Goal: Information Seeking & Learning: Check status

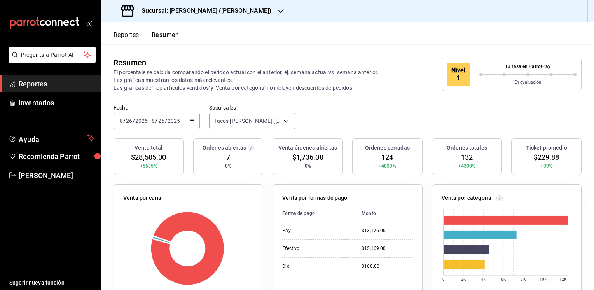
click at [133, 35] on button "Reportes" at bounding box center [126, 37] width 26 height 13
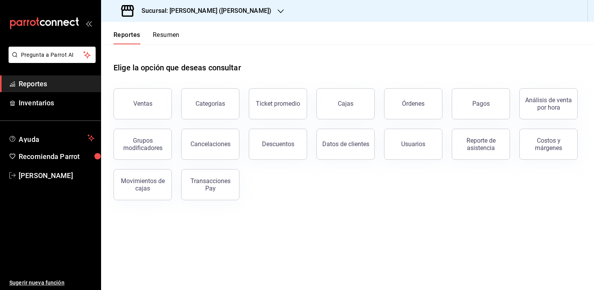
click at [278, 11] on icon "button" at bounding box center [281, 11] width 6 height 4
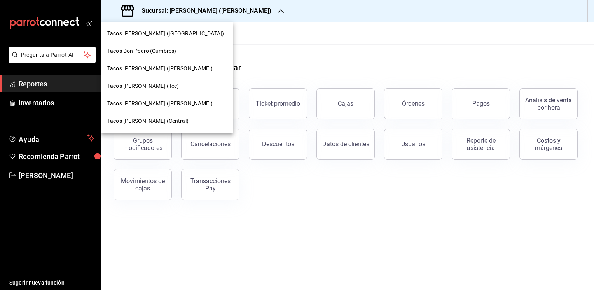
click at [161, 34] on span "Tacos [PERSON_NAME] ([GEOGRAPHIC_DATA])" at bounding box center [165, 34] width 117 height 8
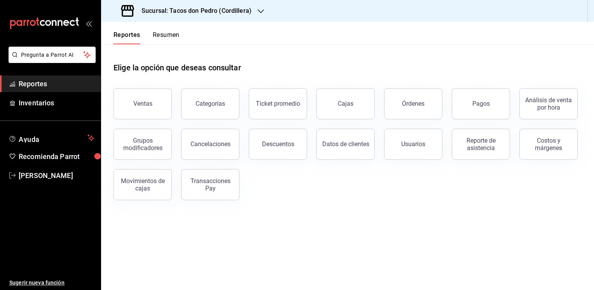
click at [260, 13] on icon "button" at bounding box center [261, 11] width 6 height 6
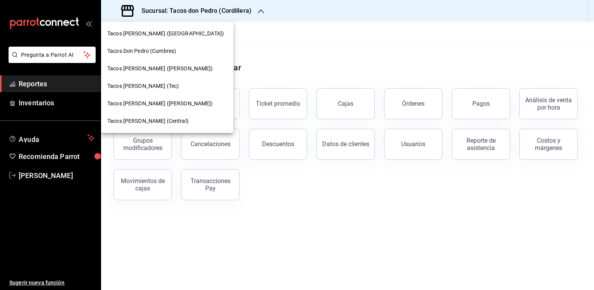
click at [148, 107] on span "Tacos [PERSON_NAME] ([PERSON_NAME])" at bounding box center [160, 104] width 106 height 8
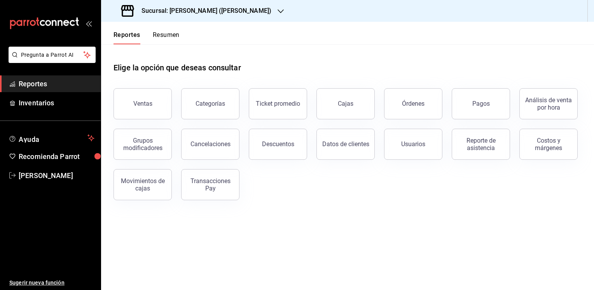
click at [171, 36] on button "Resumen" at bounding box center [166, 37] width 27 height 13
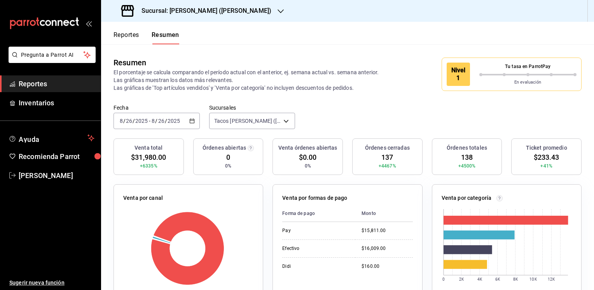
click at [230, 51] on div "Resumen El porcentaje se calcula comparando el período actual con el anterior, …" at bounding box center [347, 74] width 493 height 60
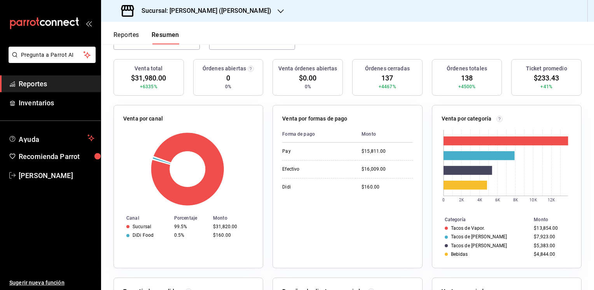
scroll to position [82, 0]
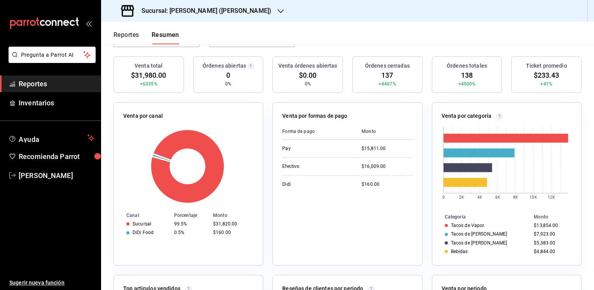
click at [129, 37] on button "Reportes" at bounding box center [126, 37] width 26 height 13
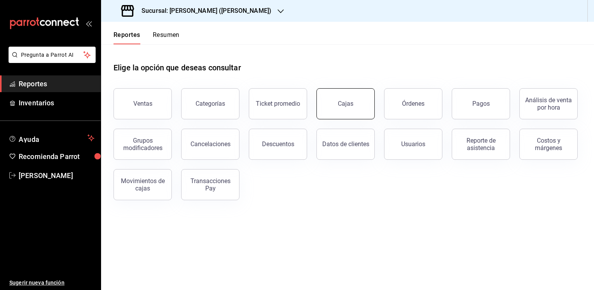
click at [340, 109] on button "Cajas" at bounding box center [345, 103] width 58 height 31
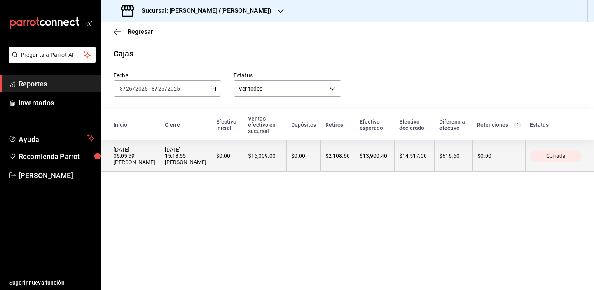
click at [396, 169] on th "$14,517.00" at bounding box center [415, 155] width 40 height 31
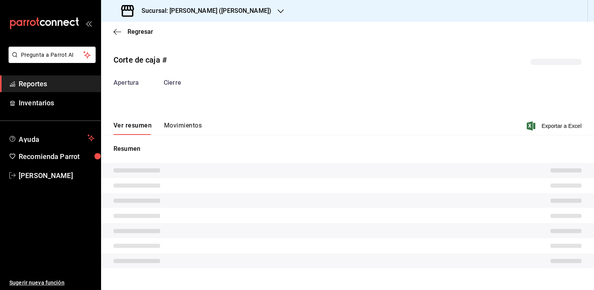
click at [396, 169] on tr at bounding box center [347, 170] width 493 height 15
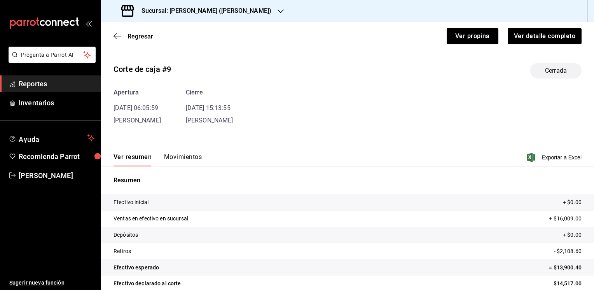
click at [179, 159] on button "Movimientos" at bounding box center [183, 159] width 38 height 13
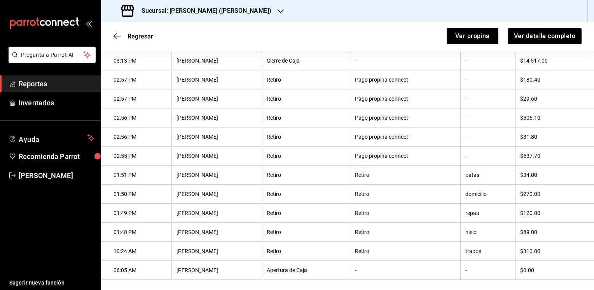
scroll to position [137, 0]
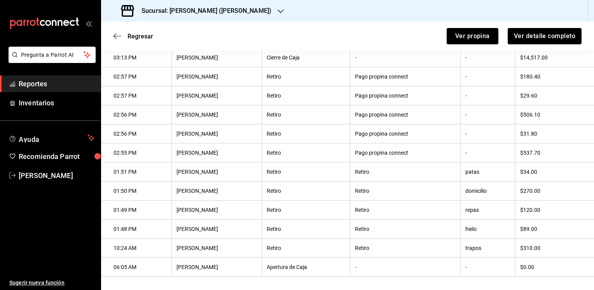
click at [278, 9] on icon "button" at bounding box center [281, 11] width 6 height 6
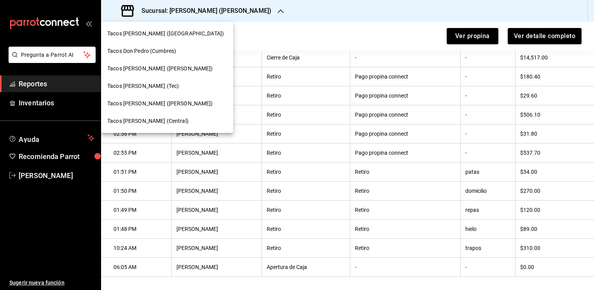
click at [145, 120] on span "Tacos [PERSON_NAME] (Central)" at bounding box center [147, 121] width 81 height 8
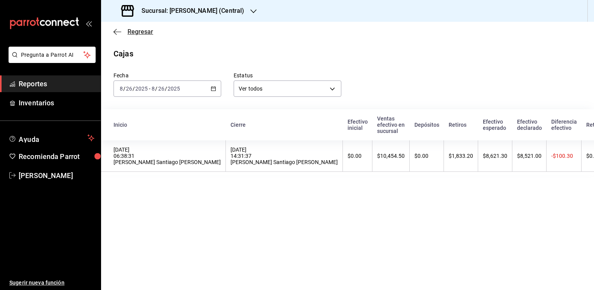
click at [141, 31] on span "Regresar" at bounding box center [140, 31] width 26 height 7
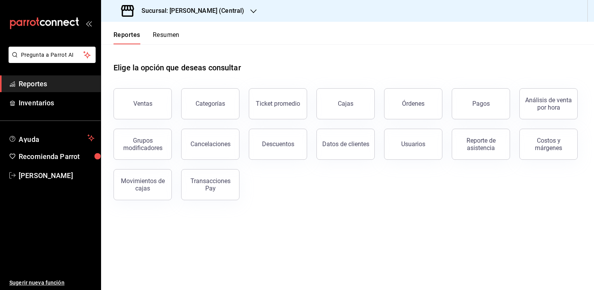
click at [169, 33] on button "Resumen" at bounding box center [166, 37] width 27 height 13
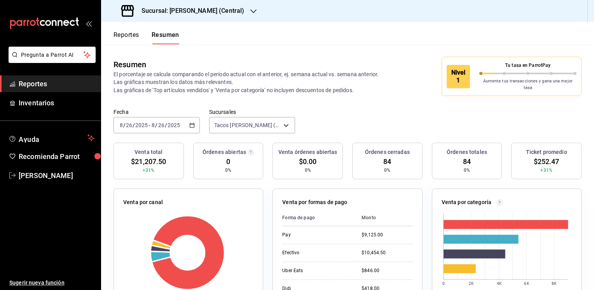
click at [122, 33] on button "Reportes" at bounding box center [126, 37] width 26 height 13
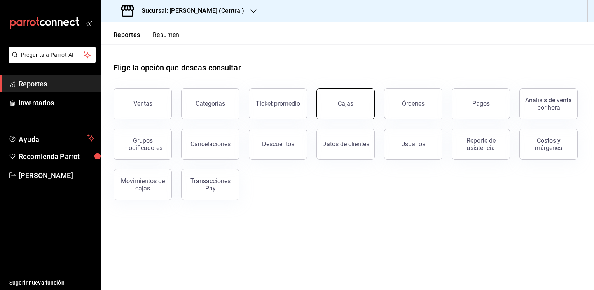
click at [356, 100] on button "Cajas" at bounding box center [345, 103] width 58 height 31
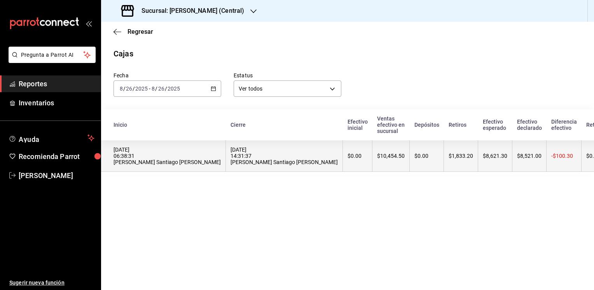
click at [444, 154] on th "$1,833.20" at bounding box center [461, 155] width 34 height 31
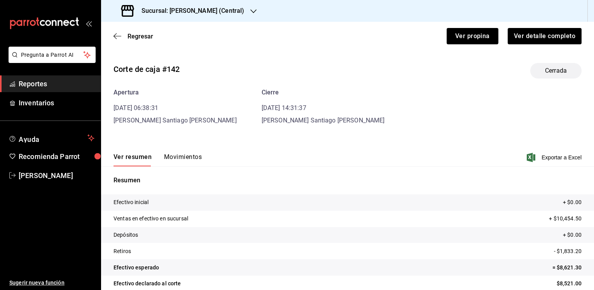
click at [189, 155] on button "Movimientos" at bounding box center [183, 159] width 38 height 13
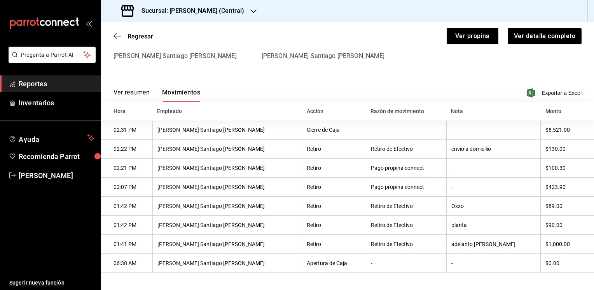
scroll to position [68, 0]
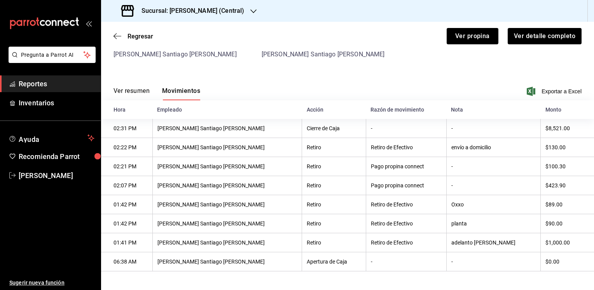
click at [194, 185] on th "[PERSON_NAME] Santiago [PERSON_NAME]" at bounding box center [226, 185] width 149 height 19
click at [115, 37] on icon "button" at bounding box center [117, 36] width 8 height 7
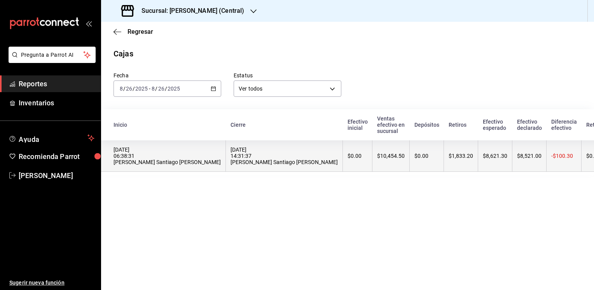
click at [444, 167] on th "$1,833.20" at bounding box center [461, 155] width 34 height 31
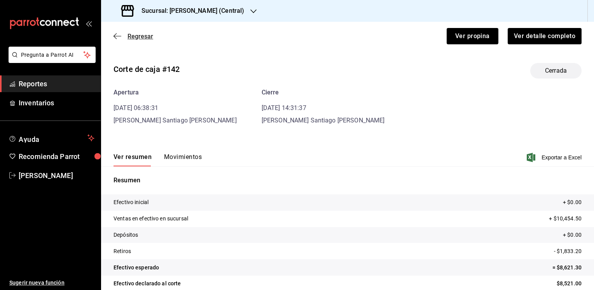
click at [123, 33] on span "Regresar" at bounding box center [133, 36] width 40 height 7
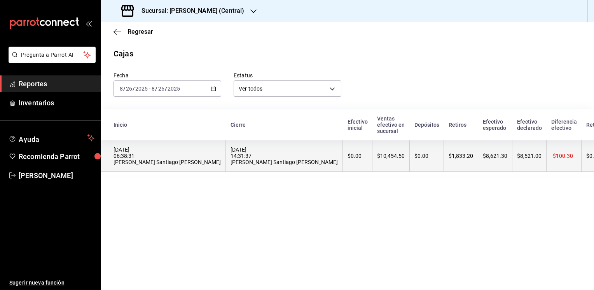
click at [444, 164] on th "$1,833.20" at bounding box center [461, 155] width 34 height 31
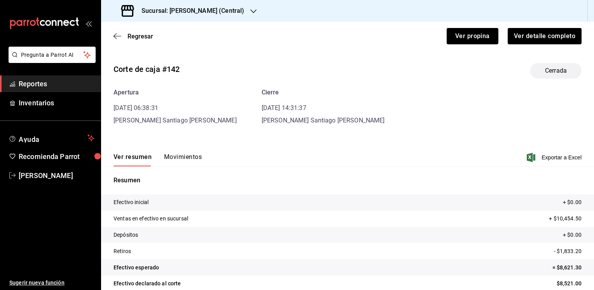
click at [187, 156] on button "Movimientos" at bounding box center [183, 159] width 38 height 13
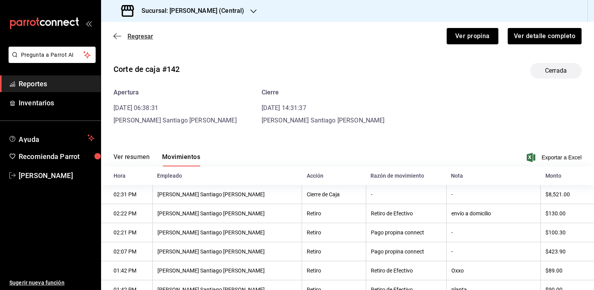
click at [136, 37] on span "Regresar" at bounding box center [140, 36] width 26 height 7
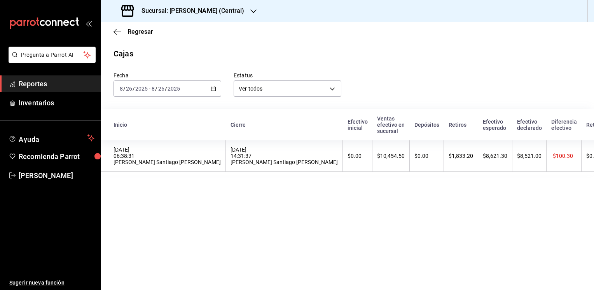
click at [249, 9] on div "Sucursal: [PERSON_NAME] (Central)" at bounding box center [183, 11] width 152 height 22
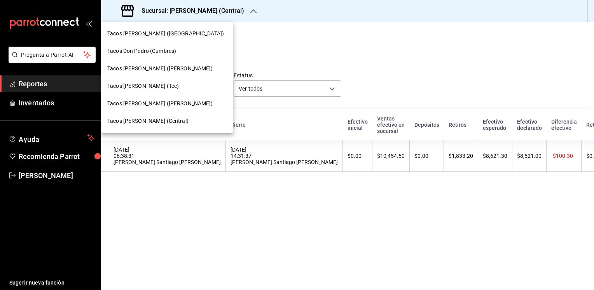
click at [145, 99] on div "Tacos [PERSON_NAME] ([PERSON_NAME])" at bounding box center [167, 103] width 132 height 17
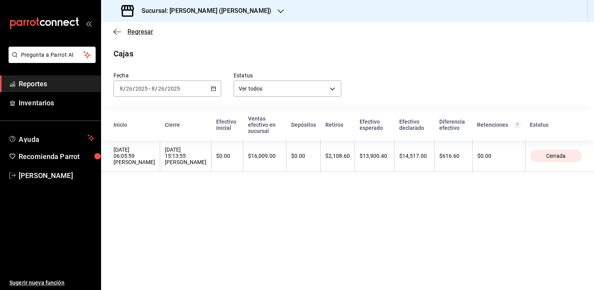
click at [138, 33] on span "Regresar" at bounding box center [140, 31] width 26 height 7
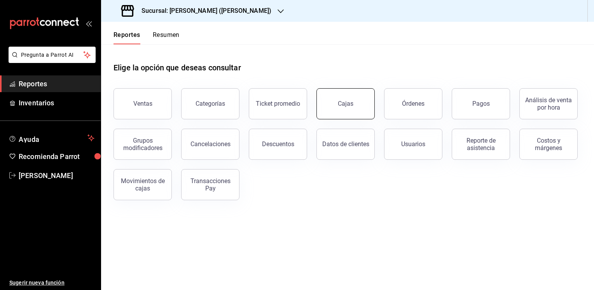
click at [348, 102] on div "Cajas" at bounding box center [346, 103] width 16 height 7
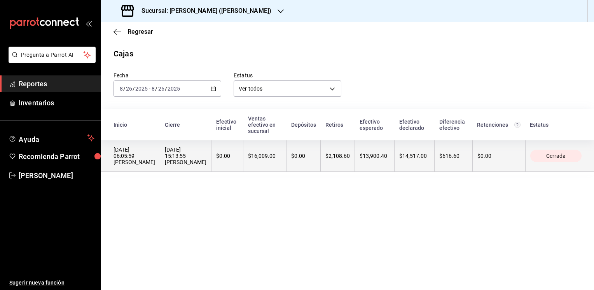
click at [339, 164] on th "$2,108.60" at bounding box center [338, 155] width 34 height 31
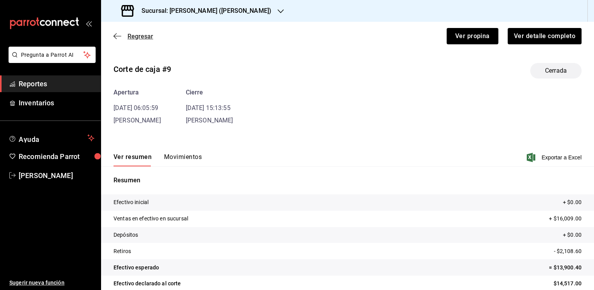
click at [131, 33] on span "Regresar" at bounding box center [140, 36] width 26 height 7
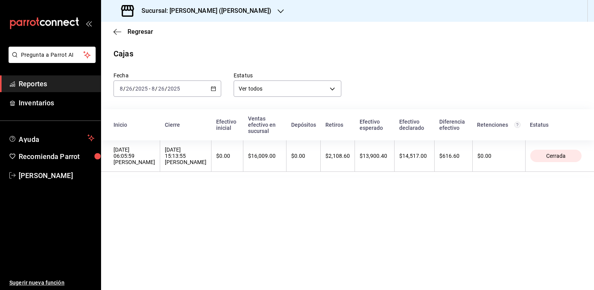
click at [265, 7] on div "Sucursal: [PERSON_NAME] ([PERSON_NAME])" at bounding box center [197, 11] width 180 height 22
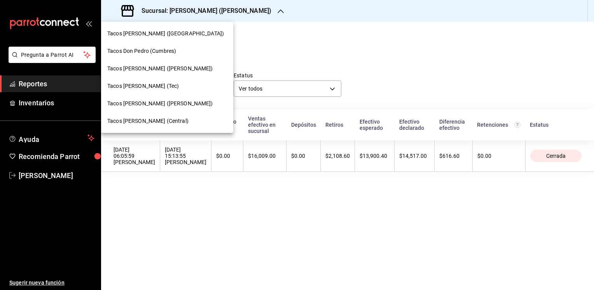
click at [139, 79] on div "Tacos [PERSON_NAME] (Tec)" at bounding box center [167, 85] width 132 height 17
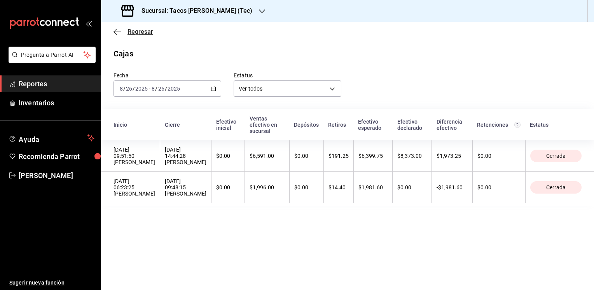
click at [141, 33] on span "Regresar" at bounding box center [140, 31] width 26 height 7
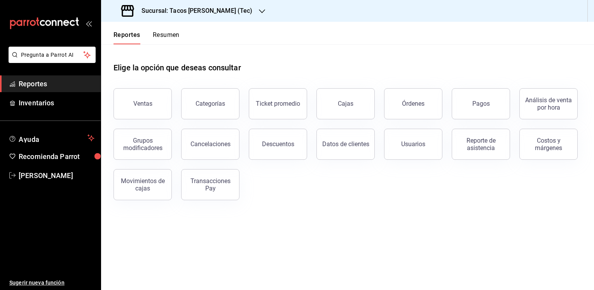
click at [169, 35] on button "Resumen" at bounding box center [166, 37] width 27 height 13
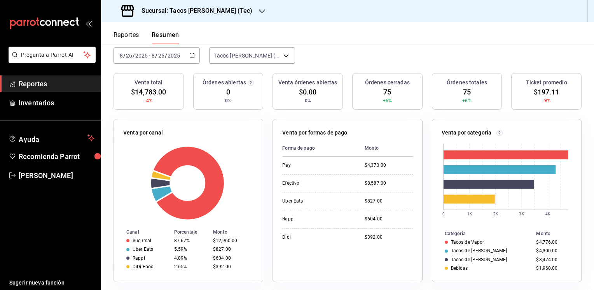
scroll to position [105, 0]
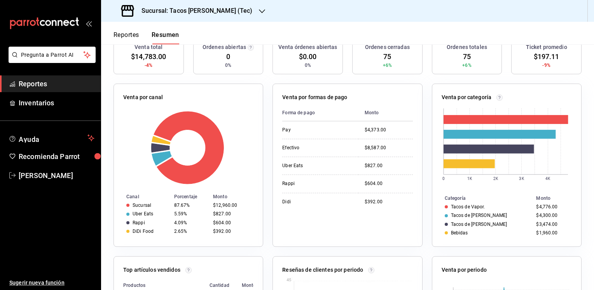
click at [122, 34] on button "Reportes" at bounding box center [126, 37] width 26 height 13
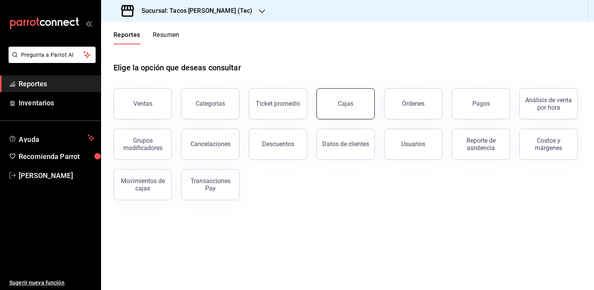
click at [347, 108] on button "Cajas" at bounding box center [345, 103] width 58 height 31
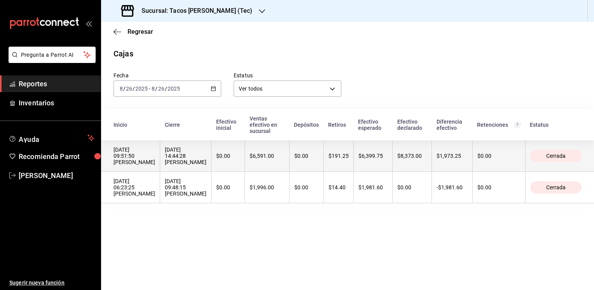
click at [319, 159] on div "$0.00" at bounding box center [306, 156] width 24 height 6
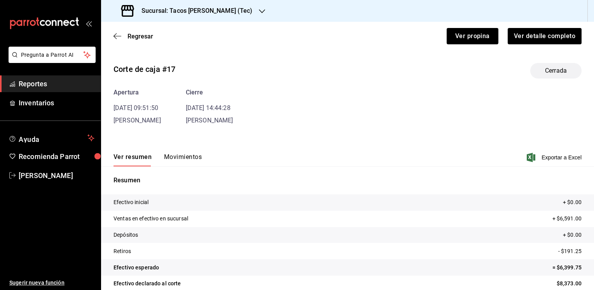
click at [196, 154] on button "Movimientos" at bounding box center [183, 159] width 38 height 13
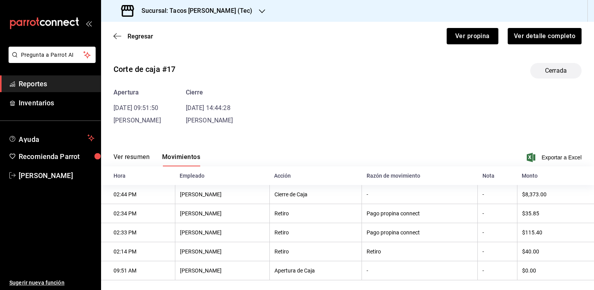
scroll to position [10, 0]
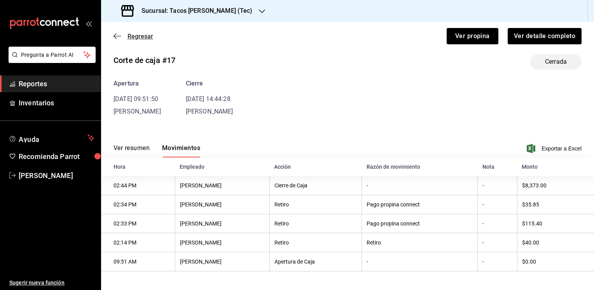
click at [141, 37] on span "Regresar" at bounding box center [140, 36] width 26 height 7
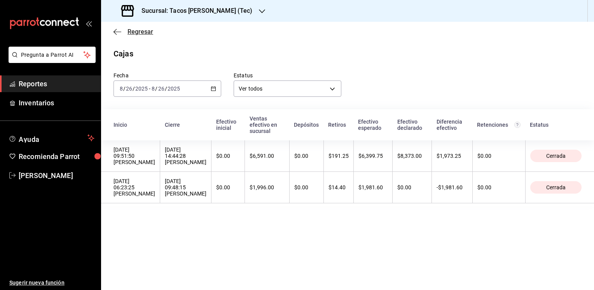
click at [131, 32] on span "Regresar" at bounding box center [140, 31] width 26 height 7
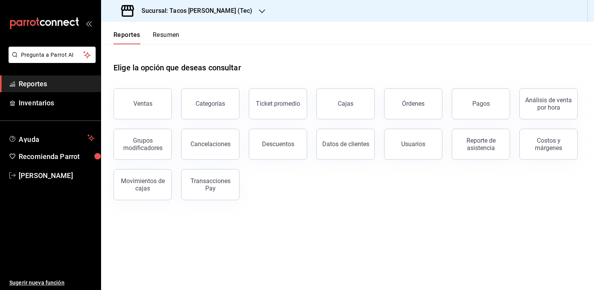
click at [170, 38] on button "Resumen" at bounding box center [166, 37] width 27 height 13
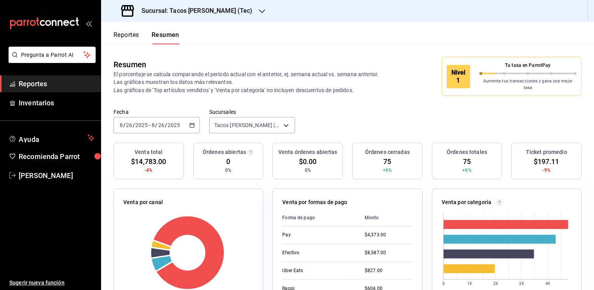
click at [259, 9] on icon "button" at bounding box center [262, 11] width 6 height 6
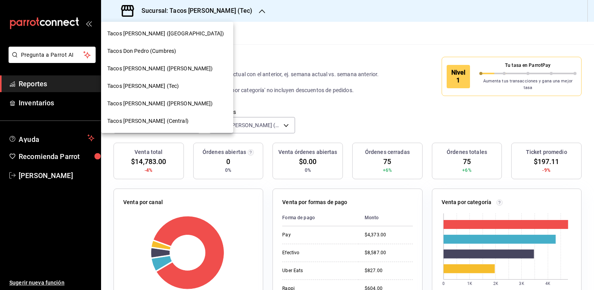
click at [167, 37] on span "Tacos [PERSON_NAME] ([GEOGRAPHIC_DATA])" at bounding box center [165, 34] width 117 height 8
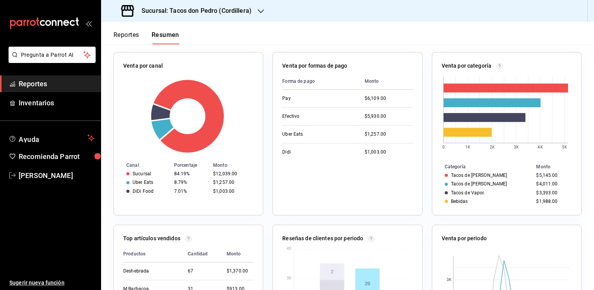
scroll to position [138, 0]
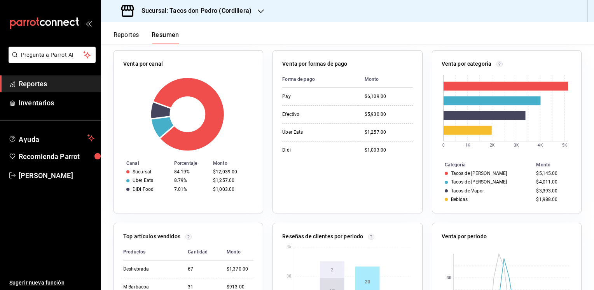
click at [123, 32] on button "Reportes" at bounding box center [126, 37] width 26 height 13
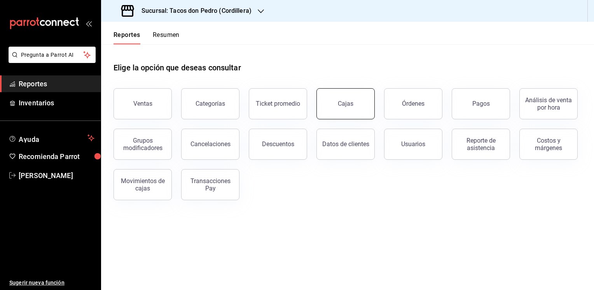
click at [335, 105] on button "Cajas" at bounding box center [345, 103] width 58 height 31
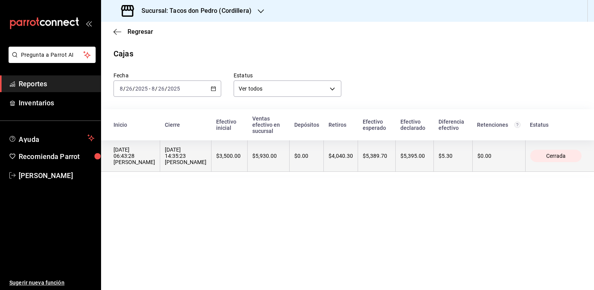
click at [343, 153] on div "$4,040.30" at bounding box center [340, 156] width 24 height 6
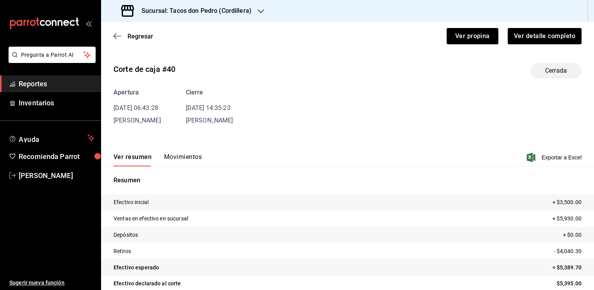
click at [179, 156] on button "Movimientos" at bounding box center [183, 159] width 38 height 13
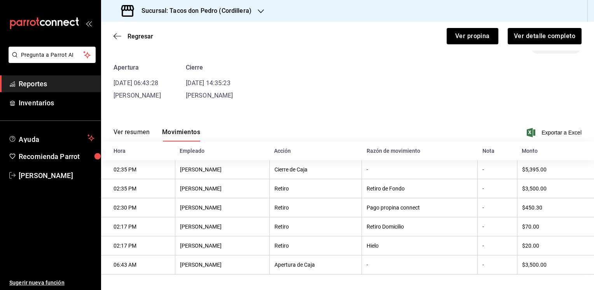
scroll to position [30, 0]
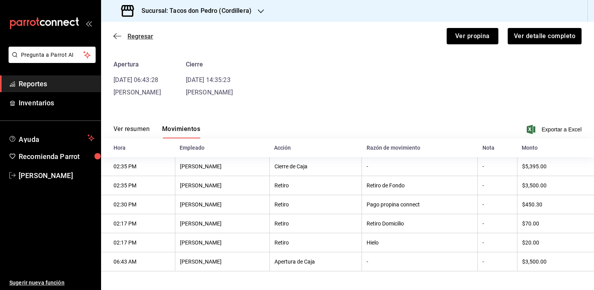
click at [127, 33] on span "Regresar" at bounding box center [140, 36] width 26 height 7
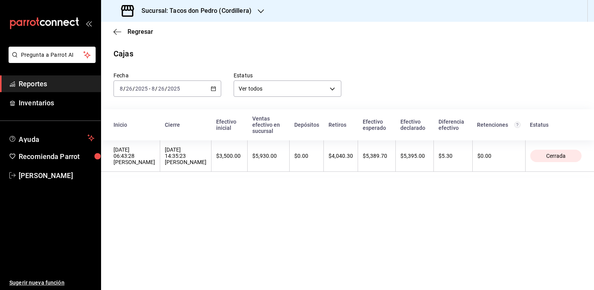
click at [259, 12] on icon "button" at bounding box center [261, 11] width 6 height 6
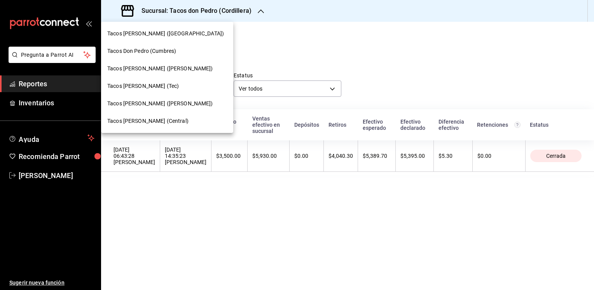
click at [162, 51] on span "Tacos Don Pedro (Cumbres)" at bounding box center [141, 51] width 69 height 8
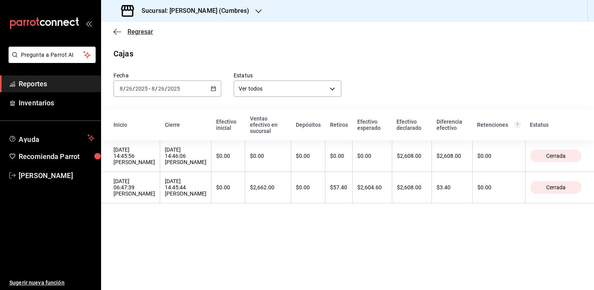
click at [136, 33] on span "Regresar" at bounding box center [140, 31] width 26 height 7
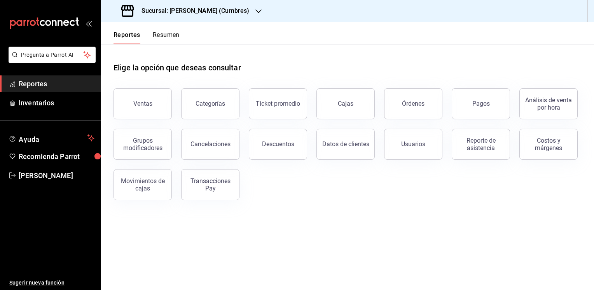
click at [166, 32] on button "Resumen" at bounding box center [166, 37] width 27 height 13
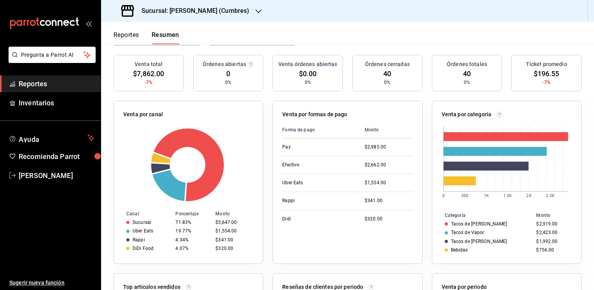
scroll to position [89, 0]
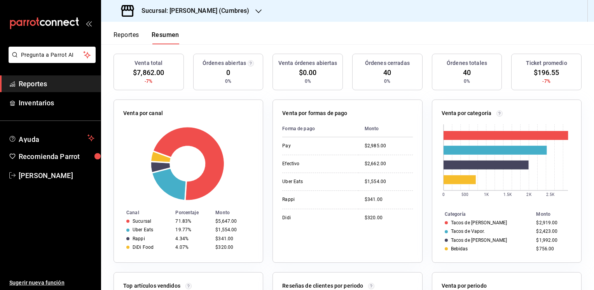
click at [121, 34] on button "Reportes" at bounding box center [126, 37] width 26 height 13
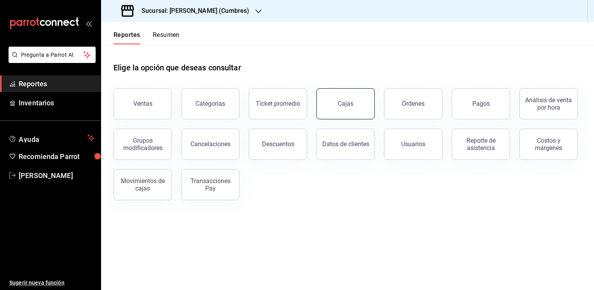
click at [352, 102] on div "Cajas" at bounding box center [346, 103] width 16 height 7
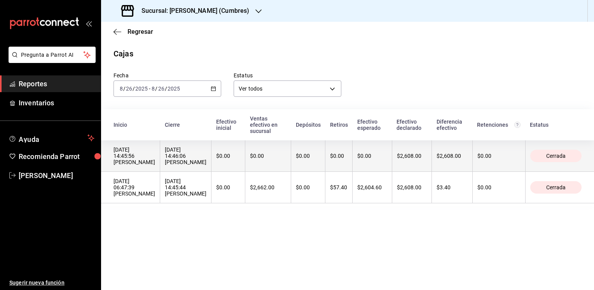
click at [338, 153] on div "$0.00" at bounding box center [338, 156] width 17 height 6
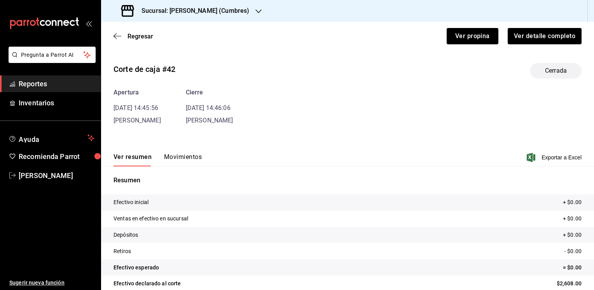
click at [338, 148] on div "Ver resumen Movimientos Exportar a Excel" at bounding box center [347, 155] width 493 height 23
click at [189, 159] on button "Movimientos" at bounding box center [183, 159] width 38 height 13
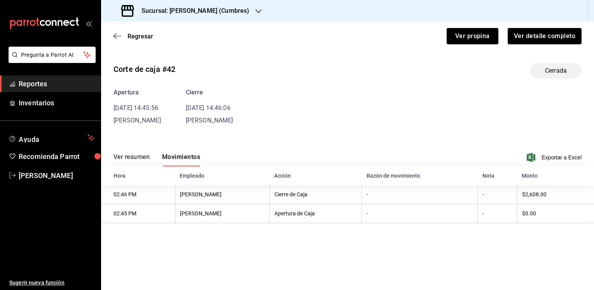
click at [123, 158] on button "Ver resumen" at bounding box center [131, 159] width 36 height 13
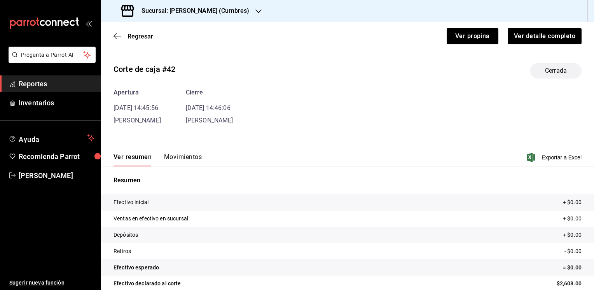
click at [117, 40] on div "Regresar Ver propina Ver detalle completo" at bounding box center [347, 36] width 493 height 29
click at [118, 38] on icon "button" at bounding box center [117, 36] width 8 height 7
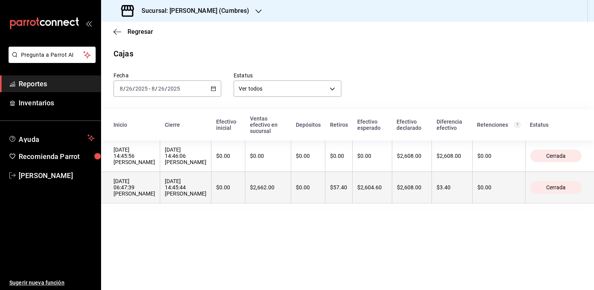
click at [414, 177] on th "$2,608.00" at bounding box center [412, 187] width 40 height 31
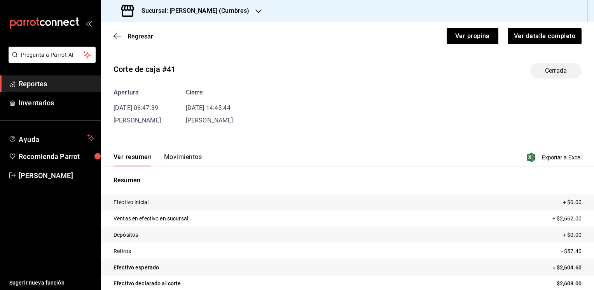
click at [182, 156] on button "Movimientos" at bounding box center [183, 159] width 38 height 13
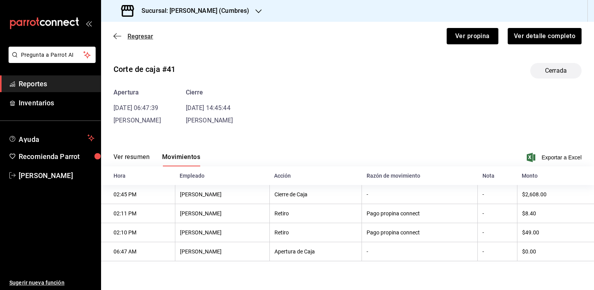
click at [134, 36] on span "Regresar" at bounding box center [140, 36] width 26 height 7
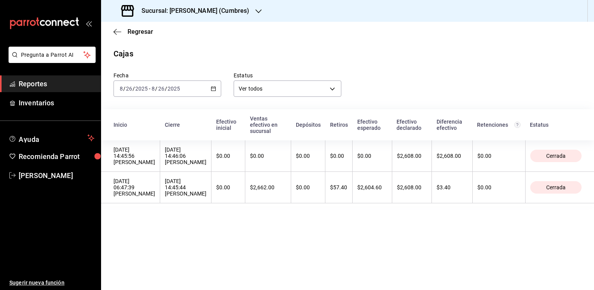
click at [258, 12] on icon "button" at bounding box center [258, 11] width 6 height 4
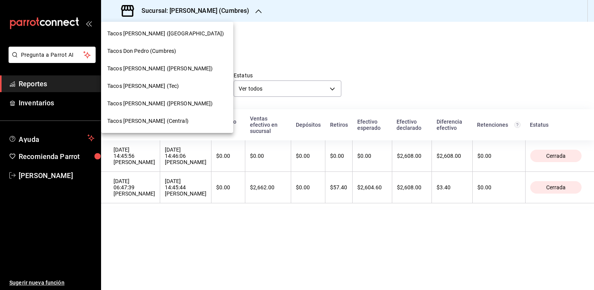
click at [159, 68] on span "Tacos [PERSON_NAME] ([PERSON_NAME])" at bounding box center [160, 69] width 106 height 8
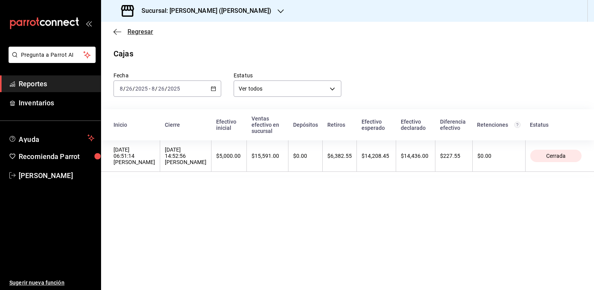
click at [144, 33] on span "Regresar" at bounding box center [140, 31] width 26 height 7
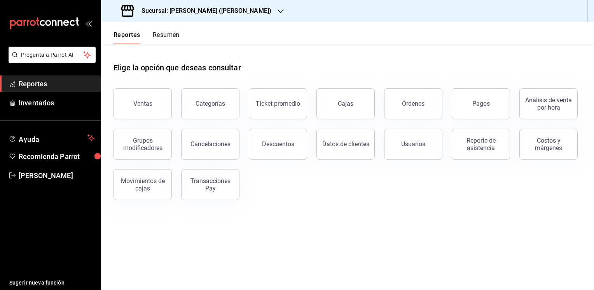
click at [175, 36] on button "Resumen" at bounding box center [166, 37] width 27 height 13
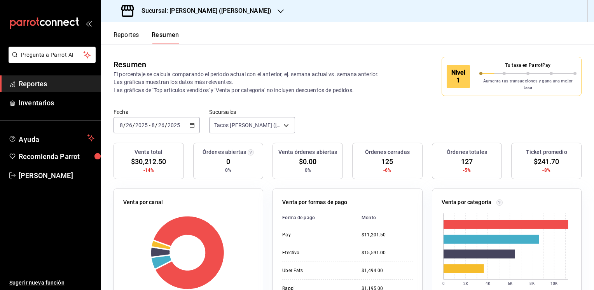
click at [129, 31] on button "Reportes" at bounding box center [126, 37] width 26 height 13
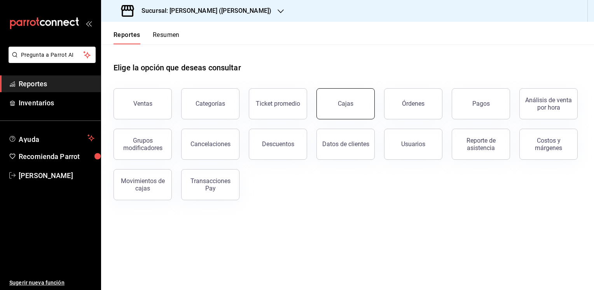
click at [354, 112] on button "Cajas" at bounding box center [345, 103] width 58 height 31
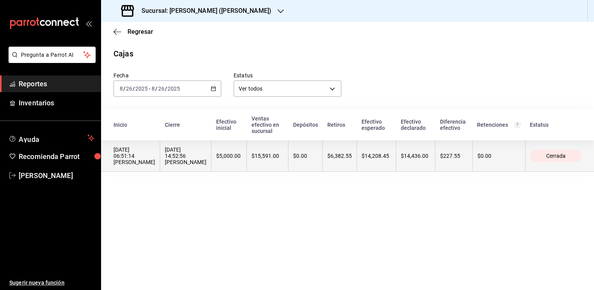
click at [289, 156] on th "$0.00" at bounding box center [305, 155] width 34 height 31
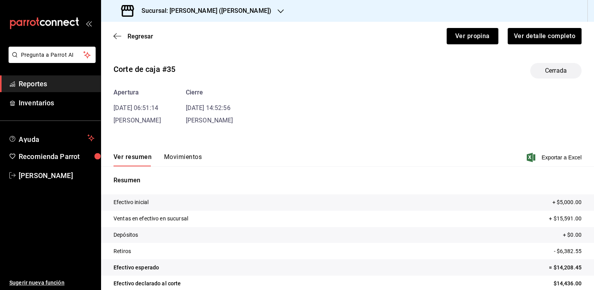
click at [181, 155] on button "Movimientos" at bounding box center [183, 159] width 38 height 13
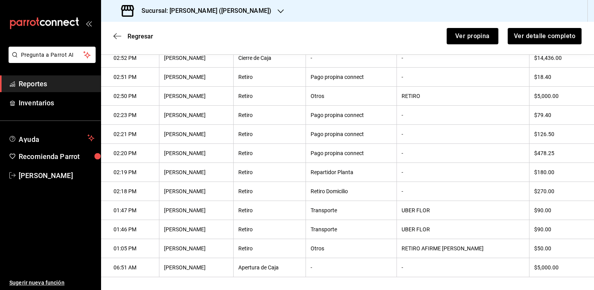
scroll to position [159, 0]
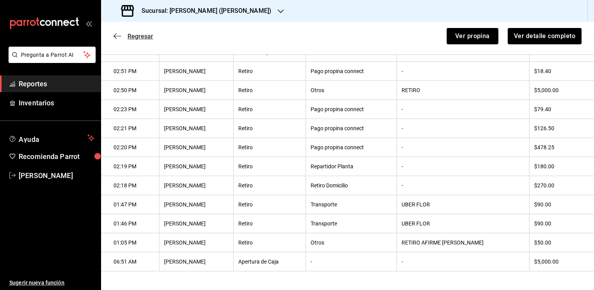
click at [132, 35] on span "Regresar" at bounding box center [140, 36] width 26 height 7
